Goal: Task Accomplishment & Management: Manage account settings

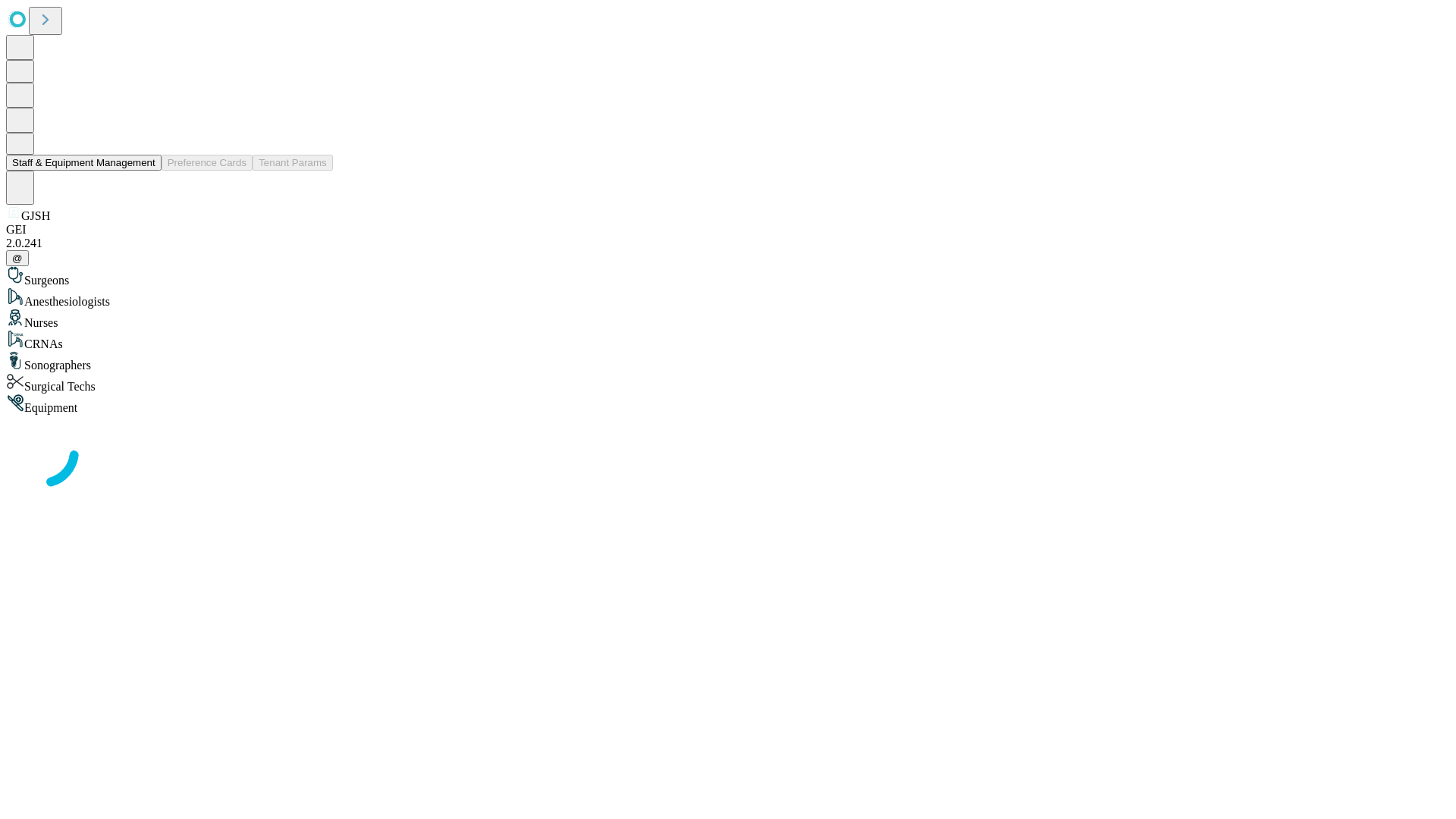
click at [144, 170] on button "Staff & Equipment Management" at bounding box center [83, 162] width 156 height 16
